Goal: Task Accomplishment & Management: Manage account settings

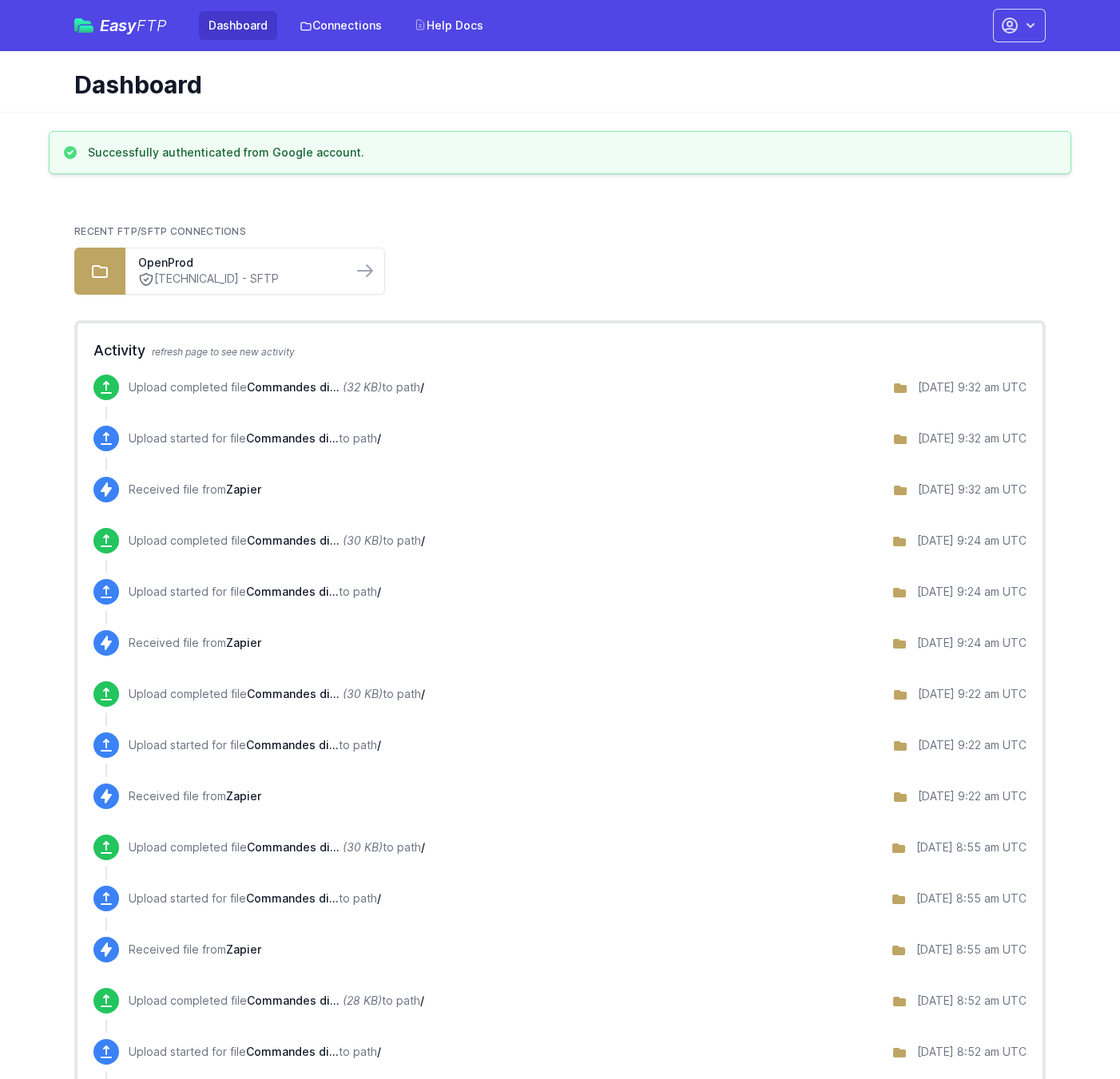
click at [1030, 39] on button "button" at bounding box center [1019, 25] width 52 height 34
click at [978, 68] on link "Account Settings" at bounding box center [969, 66] width 153 height 29
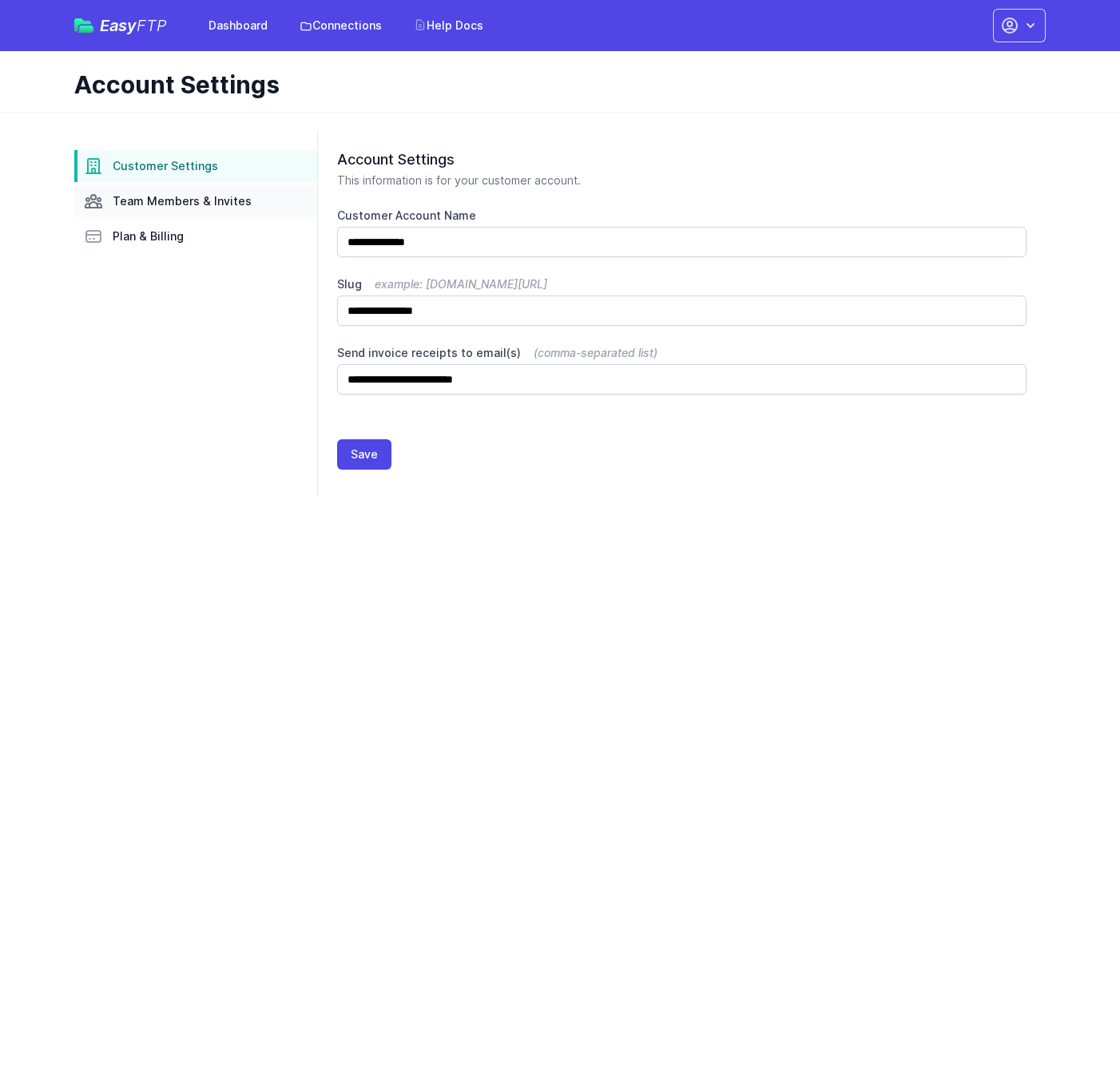
click at [135, 210] on link "Team Members & Invites" at bounding box center [195, 201] width 243 height 32
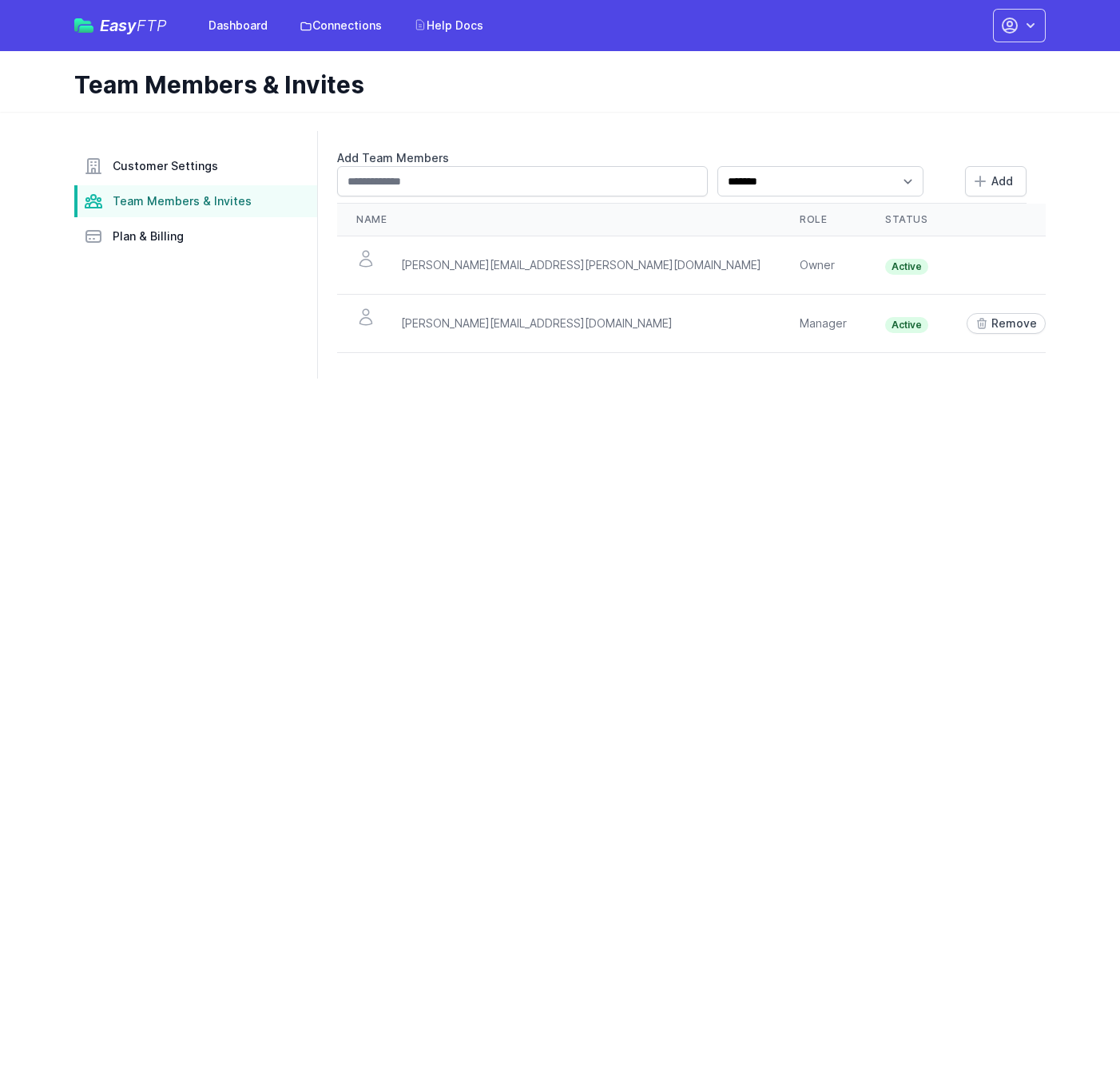
click at [1057, 327] on icon at bounding box center [1063, 323] width 13 height 13
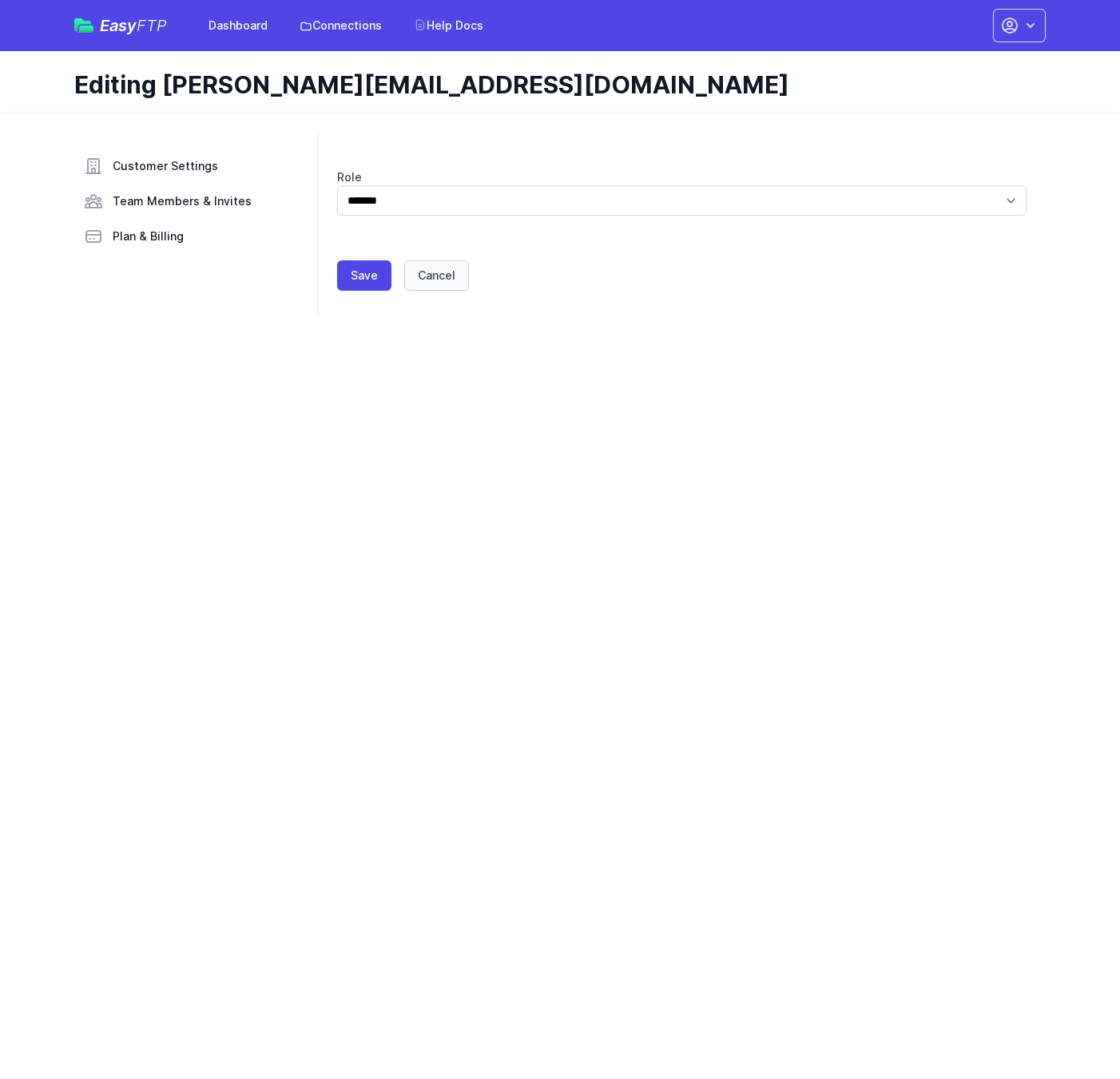
click at [452, 272] on link "Cancel" at bounding box center [436, 276] width 64 height 30
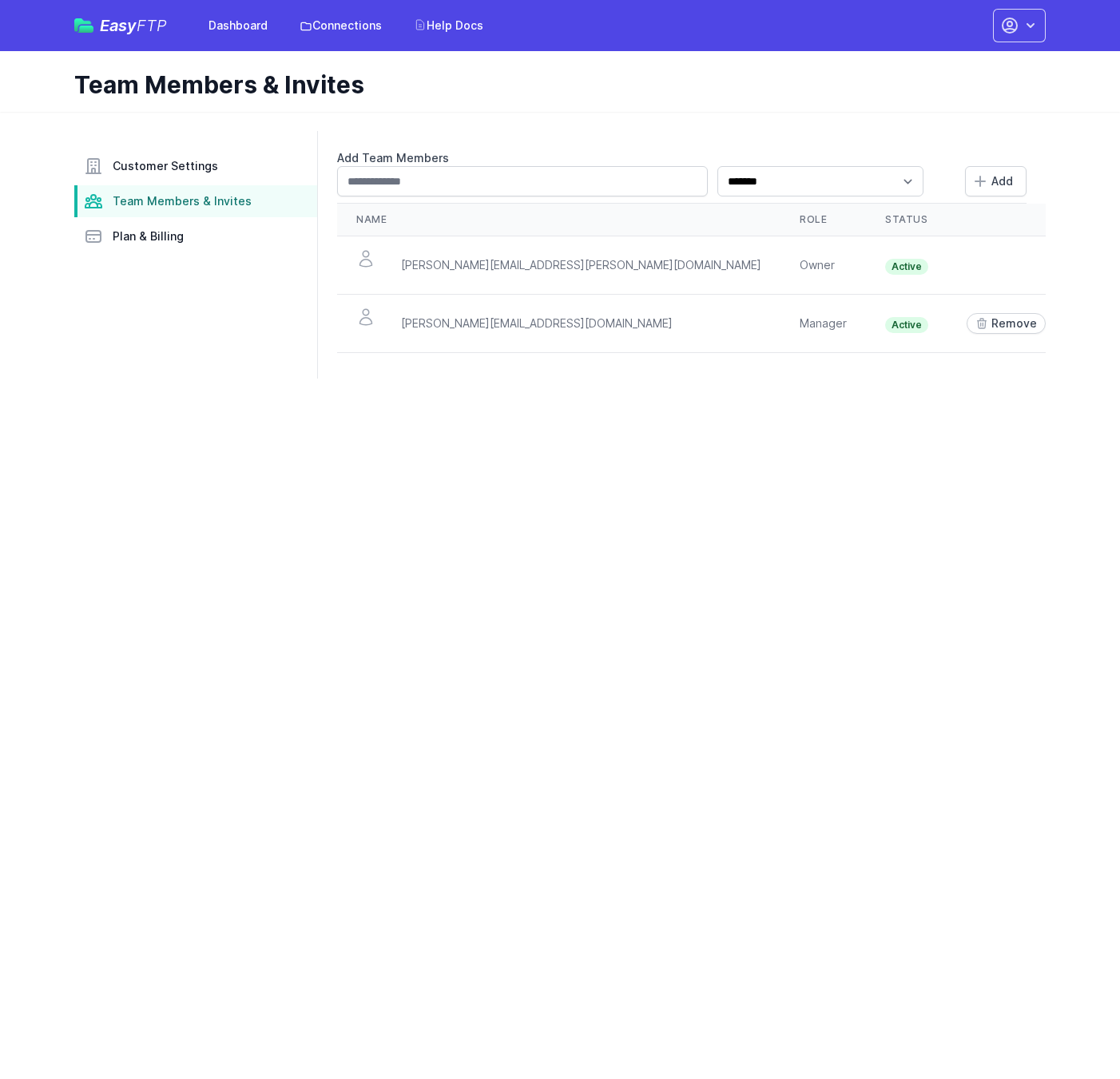
click at [781, 324] on td "Manager" at bounding box center [823, 323] width 85 height 58
click at [530, 326] on div "[PERSON_NAME][EMAIL_ADDRESS][DOMAIN_NAME]" at bounding box center [536, 323] width 272 height 16
drag, startPoint x: 475, startPoint y: 323, endPoint x: 572, endPoint y: 325, distance: 97.0
click at [572, 325] on div "[PERSON_NAME][EMAIL_ADDRESS][DOMAIN_NAME]" at bounding box center [536, 323] width 272 height 16
click at [1049, 328] on link "Edit" at bounding box center [1076, 323] width 55 height 21
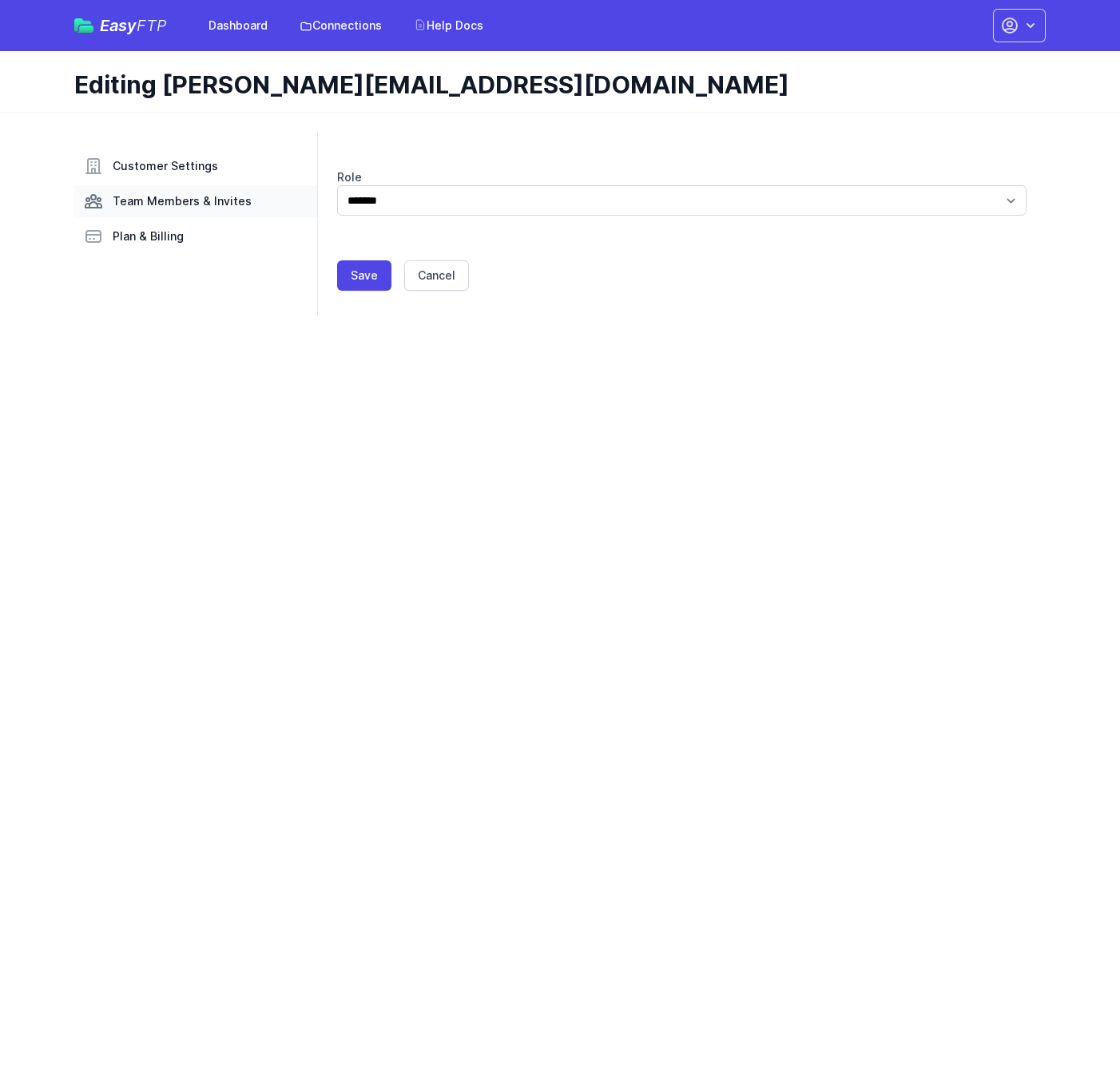
click at [232, 208] on span "Team Members & Invites" at bounding box center [182, 201] width 139 height 16
